Goal: Task Accomplishment & Management: Manage account settings

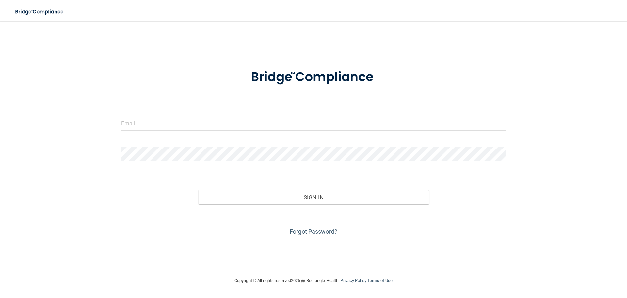
click at [264, 113] on form "Invalid email/password. You don't have permission to access that page. Sign In …" at bounding box center [313, 148] width 385 height 176
click at [217, 112] on form "Invalid email/password. You don't have permission to access that page. Sign In …" at bounding box center [313, 148] width 385 height 176
click at [148, 131] on div at bounding box center [313, 126] width 395 height 20
click at [146, 124] on input "email" at bounding box center [313, 123] width 385 height 15
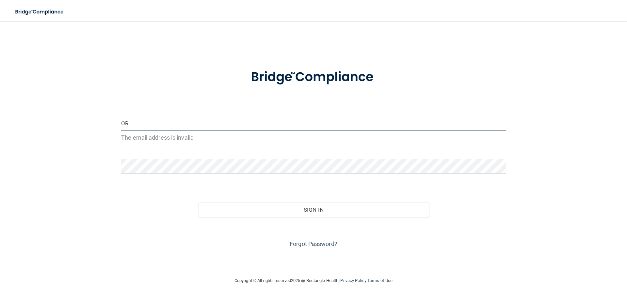
type input "O"
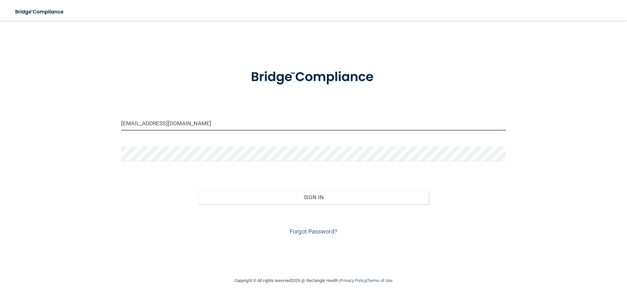
type input "[EMAIL_ADDRESS][DOMAIN_NAME]"
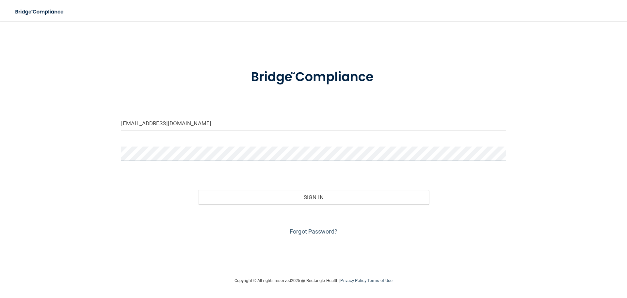
click at [198, 190] on button "Sign In" at bounding box center [313, 197] width 231 height 14
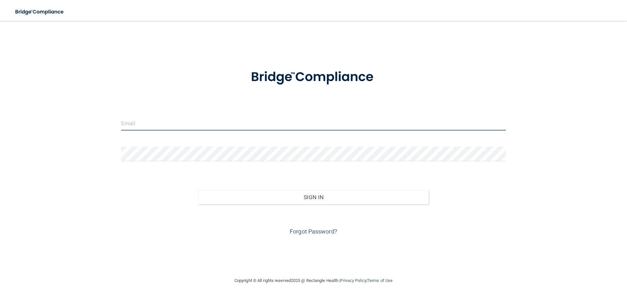
click at [244, 124] on input "email" at bounding box center [313, 123] width 385 height 15
type input "[EMAIL_ADDRESS][DOMAIN_NAME]"
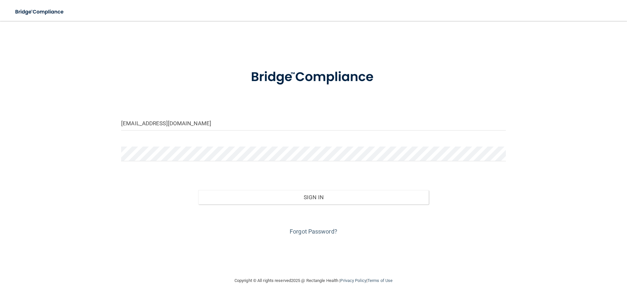
click at [196, 139] on form "[EMAIL_ADDRESS][DOMAIN_NAME] Invalid email/password. You don't have permission …" at bounding box center [313, 148] width 385 height 176
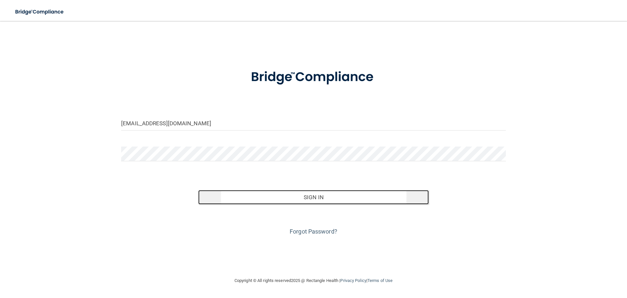
click at [350, 196] on button "Sign In" at bounding box center [313, 197] width 231 height 14
click at [312, 194] on button "Sign In" at bounding box center [313, 197] width 231 height 14
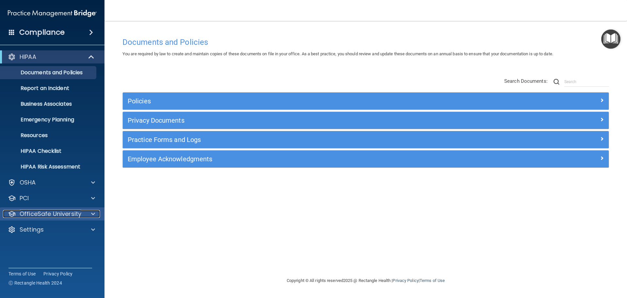
click at [95, 212] on div at bounding box center [92, 214] width 16 height 8
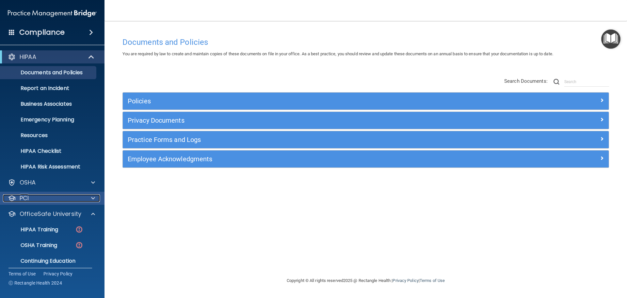
click at [95, 198] on span at bounding box center [93, 198] width 4 height 8
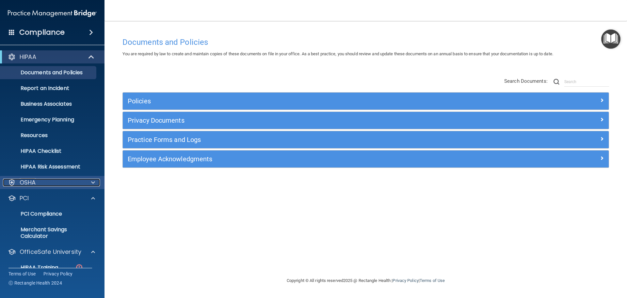
click at [94, 182] on span at bounding box center [93, 182] width 4 height 8
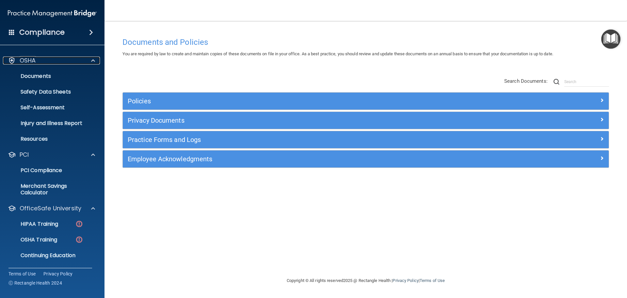
scroll to position [137, 0]
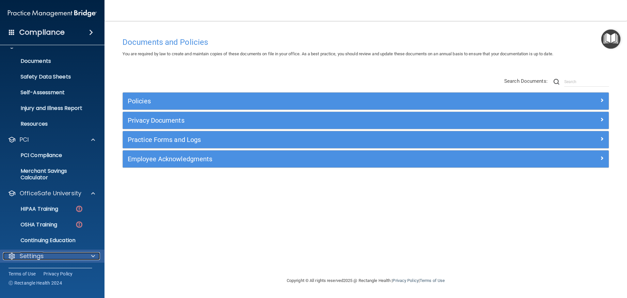
click at [86, 255] on div at bounding box center [92, 256] width 16 height 8
click at [44, 257] on div "Settings" at bounding box center [43, 256] width 81 height 8
click at [44, 256] on div "Settings" at bounding box center [43, 256] width 81 height 8
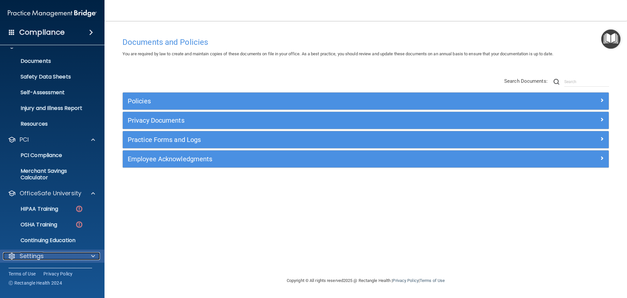
click at [44, 256] on div "Settings" at bounding box center [43, 256] width 81 height 8
click at [91, 257] on div at bounding box center [92, 256] width 16 height 8
click at [38, 254] on p "Settings" at bounding box center [32, 256] width 24 height 8
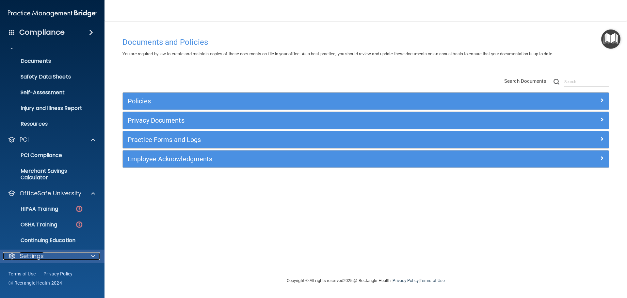
click at [11, 252] on div at bounding box center [12, 256] width 8 height 8
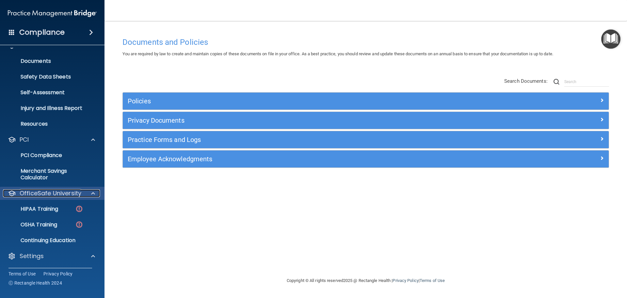
click at [70, 190] on p "OfficeSafe University" at bounding box center [51, 193] width 62 height 8
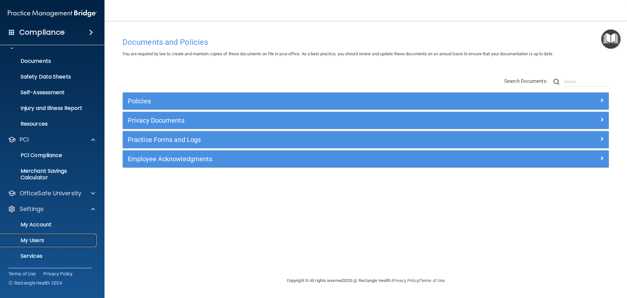
click at [46, 237] on p "My Users" at bounding box center [48, 240] width 89 height 7
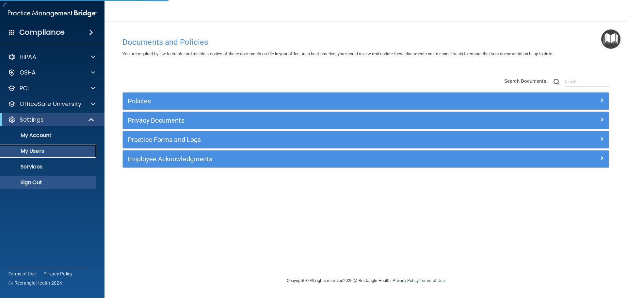
select select "20"
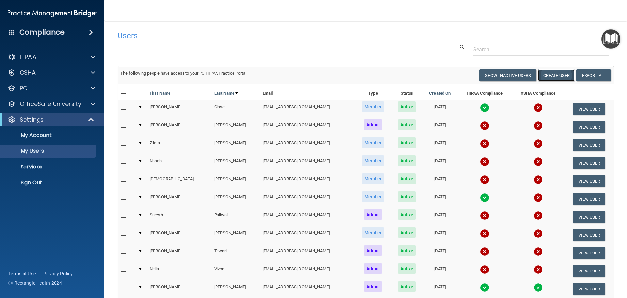
click at [548, 76] on button "Create User" at bounding box center [556, 75] width 37 height 12
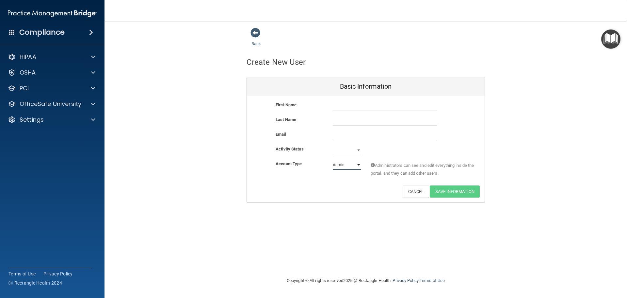
click at [358, 164] on select "Admin Member" at bounding box center [347, 165] width 28 height 10
select select "practice_member"
click at [333, 160] on select "Admin Member" at bounding box center [347, 165] width 28 height 10
click at [338, 102] on input "text" at bounding box center [385, 106] width 104 height 10
type input "[PERSON_NAME]"
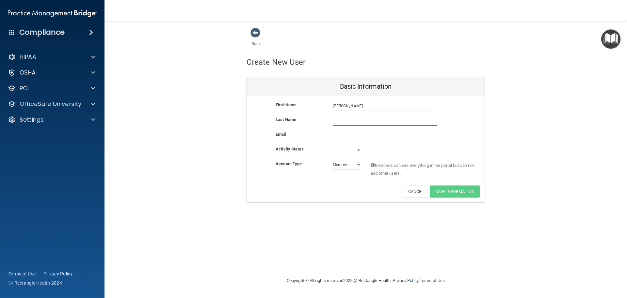
click at [354, 119] on input "text" at bounding box center [385, 121] width 104 height 10
type input "[PERSON_NAME]"
click at [362, 136] on input "email" at bounding box center [385, 135] width 104 height 10
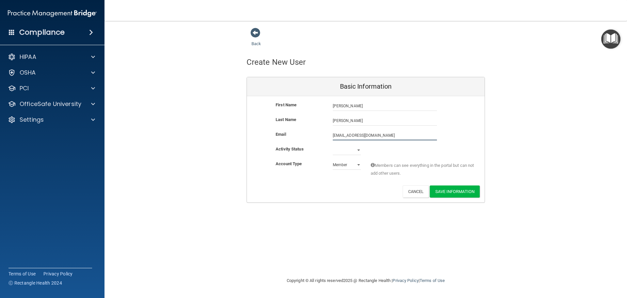
type input "[EMAIL_ADDRESS][DOMAIN_NAME]"
click at [351, 149] on select "Active Inactive" at bounding box center [347, 150] width 28 height 10
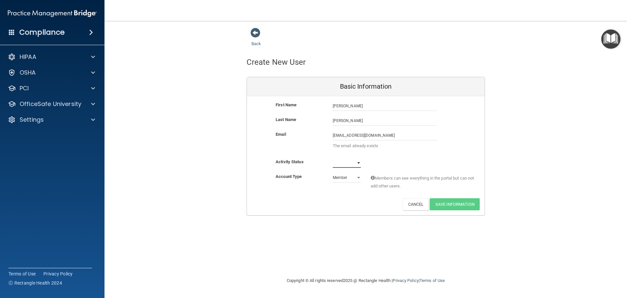
select select "active"
click at [333, 158] on select "Active Inactive" at bounding box center [347, 163] width 28 height 10
click at [353, 174] on select "Admin Member" at bounding box center [347, 177] width 28 height 10
click at [412, 159] on div "Activity Status Active Active Inactive" at bounding box center [366, 163] width 238 height 10
click at [256, 32] on span at bounding box center [256, 33] width 10 height 10
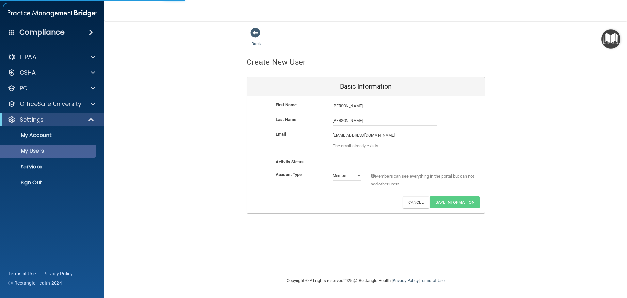
select select "20"
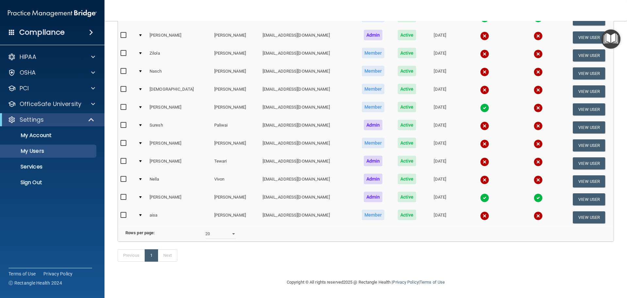
scroll to position [98, 0]
click at [580, 139] on button "View User" at bounding box center [589, 145] width 32 height 12
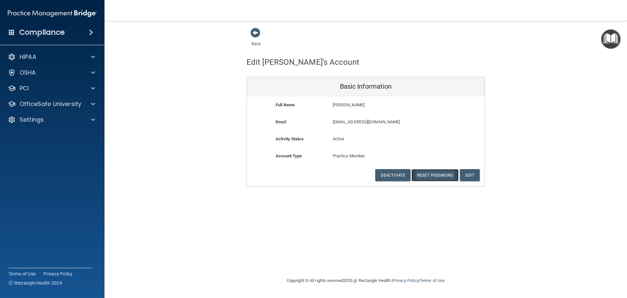
click at [437, 173] on button "Reset Password" at bounding box center [435, 175] width 47 height 12
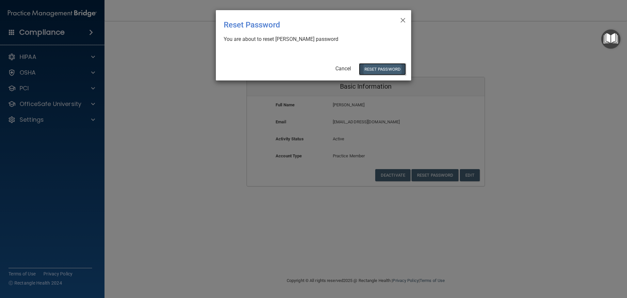
click at [388, 69] on button "Reset Password" at bounding box center [382, 69] width 47 height 12
click at [379, 67] on button "Reset Password" at bounding box center [382, 69] width 47 height 12
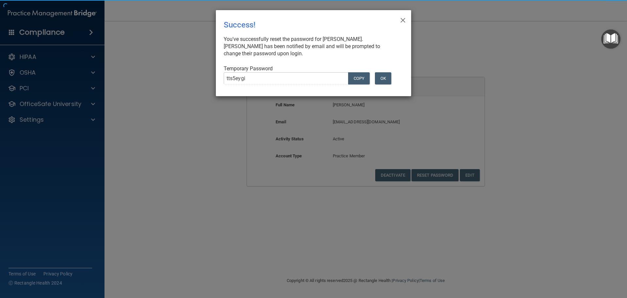
click at [379, 72] on button "OK" at bounding box center [383, 78] width 16 height 12
click at [403, 19] on span "×" at bounding box center [403, 19] width 6 height 13
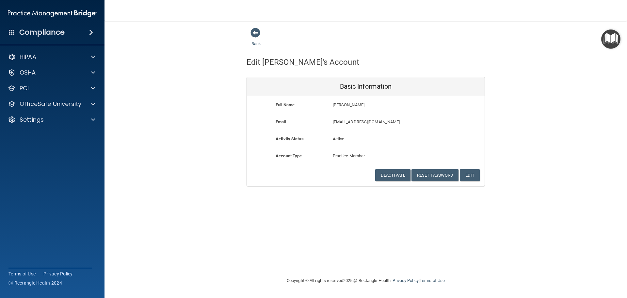
click at [615, 43] on img "Open Resource Center" at bounding box center [610, 38] width 19 height 19
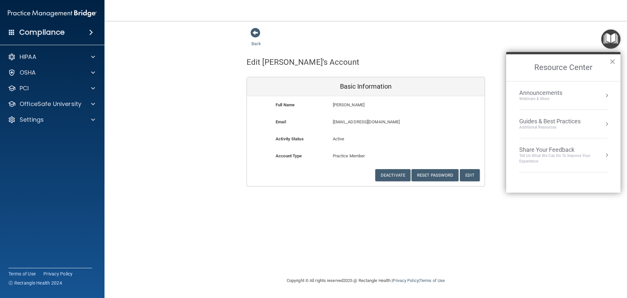
click at [382, 55] on div "Edit [PERSON_NAME]'s Account" at bounding box center [366, 62] width 248 height 16
click at [92, 117] on span at bounding box center [93, 120] width 4 height 8
click at [49, 178] on link "Sign Out" at bounding box center [44, 182] width 103 height 13
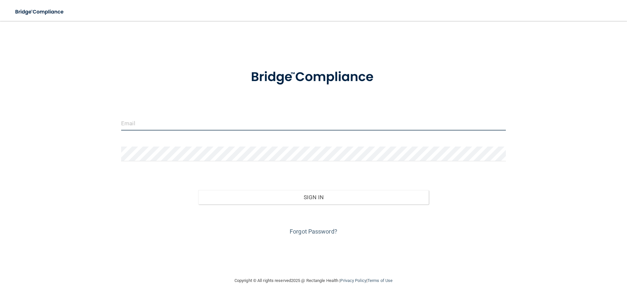
click at [145, 122] on input "email" at bounding box center [313, 123] width 385 height 15
type input "[EMAIL_ADDRESS][DOMAIN_NAME]"
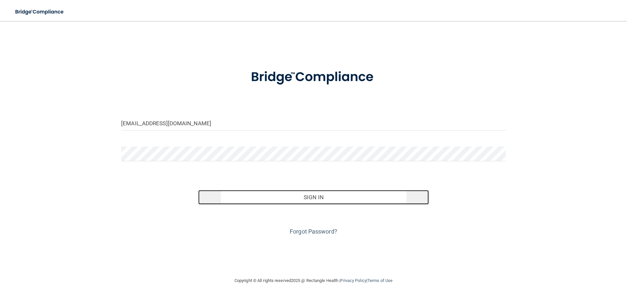
click at [357, 200] on button "Sign In" at bounding box center [313, 197] width 231 height 14
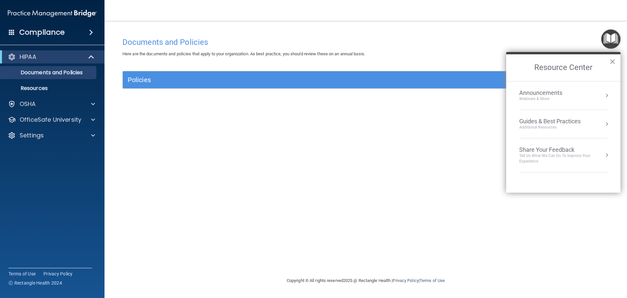
click at [614, 57] on button "×" at bounding box center [613, 61] width 6 height 10
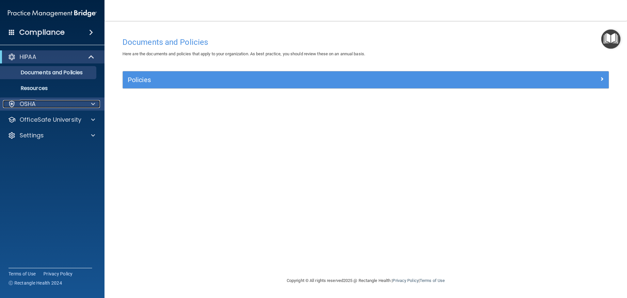
click at [41, 104] on div "OSHA" at bounding box center [43, 104] width 81 height 8
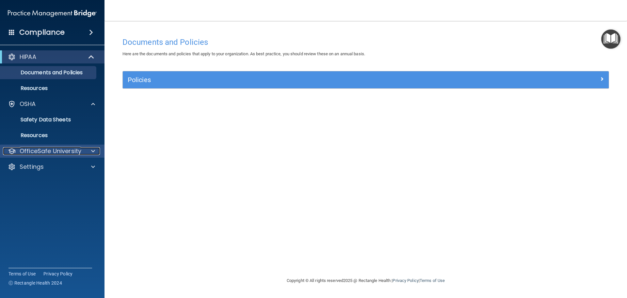
click at [61, 150] on p "OfficeSafe University" at bounding box center [51, 151] width 62 height 8
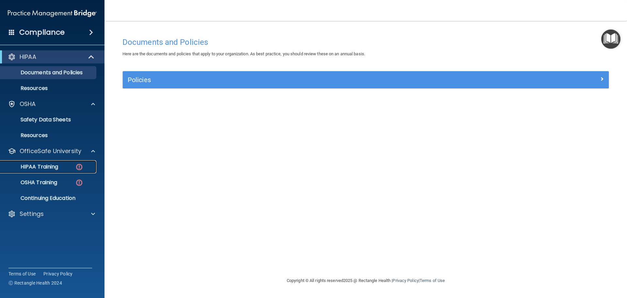
click at [71, 167] on div "HIPAA Training" at bounding box center [48, 166] width 89 height 7
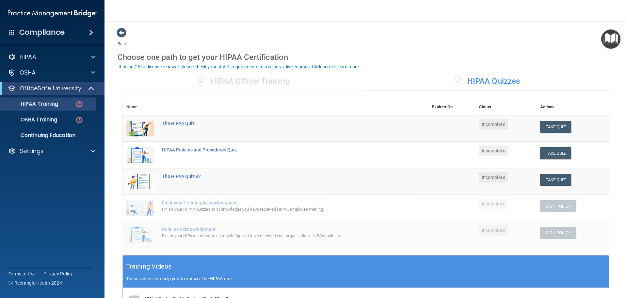
click at [612, 36] on img "Open Resource Center" at bounding box center [610, 38] width 19 height 19
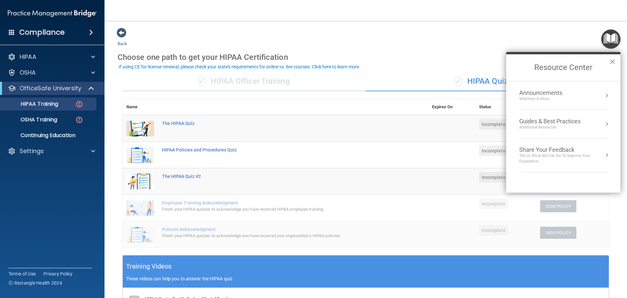
click at [324, 26] on main "Back Choose one path to get your HIPAA Certification ✓ HIPAA Officer Training ✓…" at bounding box center [366, 159] width 523 height 277
click at [31, 56] on p "HIPAA" at bounding box center [28, 57] width 17 height 8
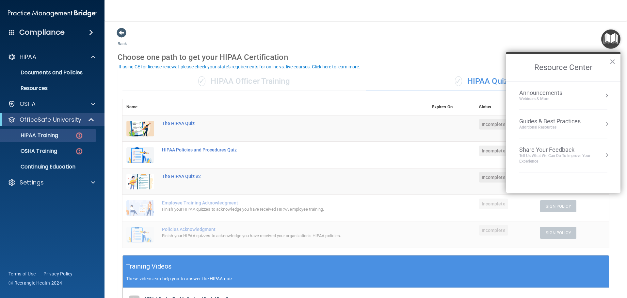
click at [479, 22] on main "Back Choose one path to get your HIPAA Certification ✓ HIPAA Officer Training ✓…" at bounding box center [366, 159] width 523 height 277
click at [613, 60] on button "×" at bounding box center [613, 61] width 6 height 10
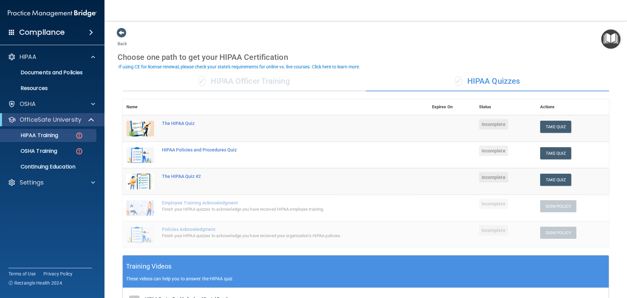
click at [89, 33] on span at bounding box center [91, 32] width 4 height 8
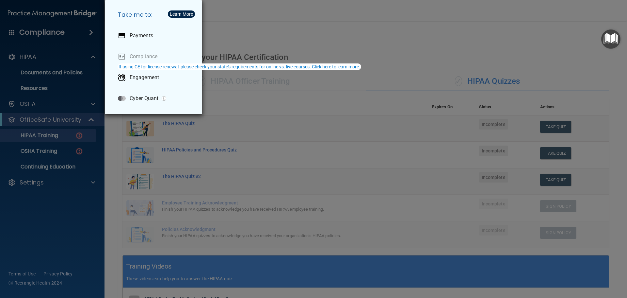
click at [280, 37] on div "Take me to: Payments Compliance Engagement Cyber Quant" at bounding box center [313, 149] width 627 height 298
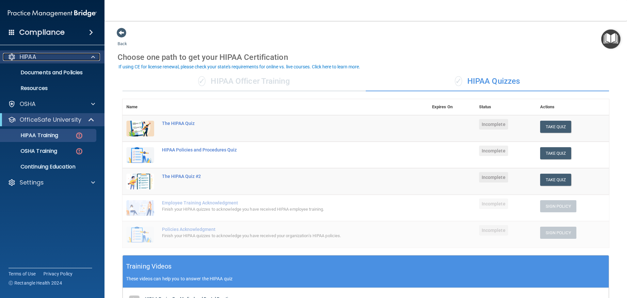
click at [41, 57] on div "HIPAA" at bounding box center [43, 57] width 81 height 8
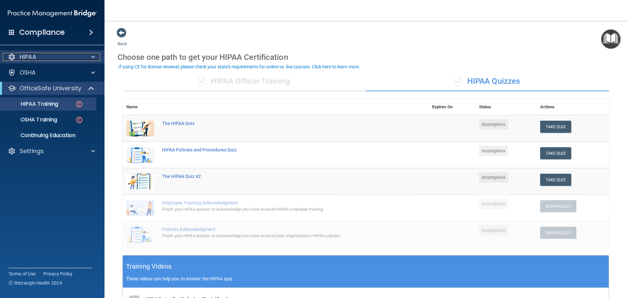
click at [35, 57] on p "HIPAA" at bounding box center [28, 57] width 17 height 8
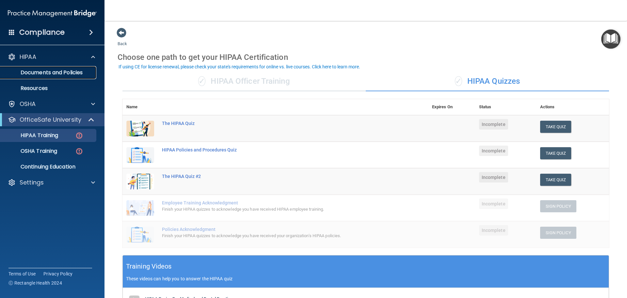
click at [36, 70] on p "Documents and Policies" at bounding box center [48, 72] width 89 height 7
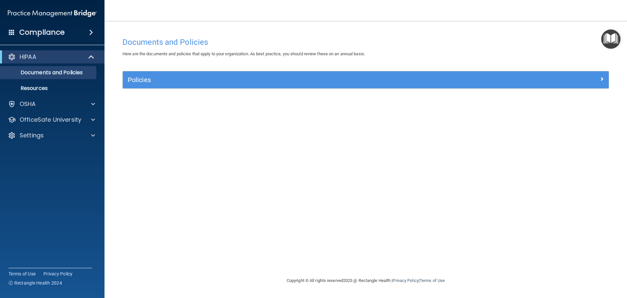
click at [89, 30] on span at bounding box center [91, 32] width 4 height 8
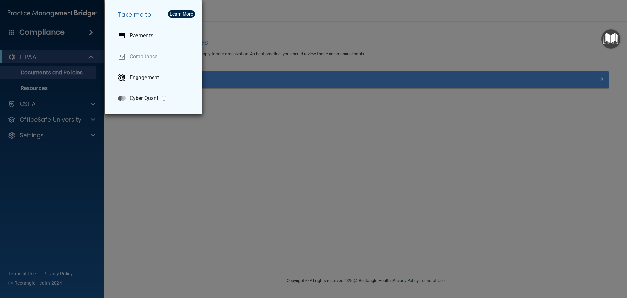
click at [264, 24] on div "Take me to: Payments Compliance Engagement Cyber Quant" at bounding box center [313, 149] width 627 height 298
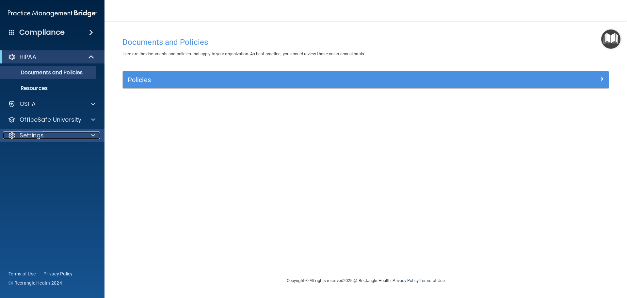
click at [85, 133] on div at bounding box center [92, 135] width 16 height 8
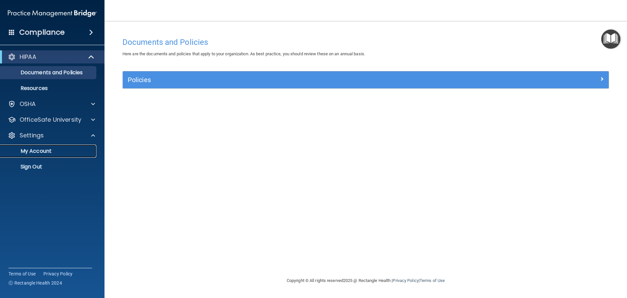
click at [50, 150] on p "My Account" at bounding box center [48, 151] width 89 height 7
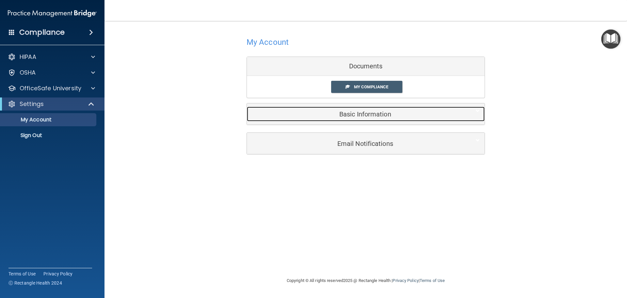
click at [385, 113] on h5 "Basic Information" at bounding box center [356, 113] width 208 height 7
